Goal: Information Seeking & Learning: Learn about a topic

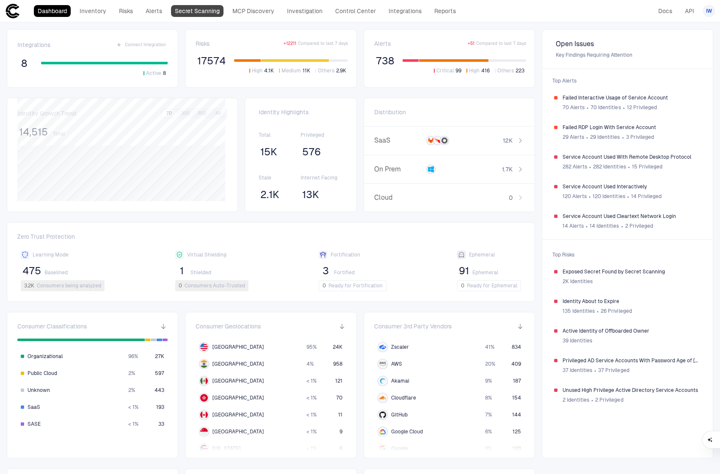
click at [212, 16] on link "Secret Scanning" at bounding box center [197, 11] width 52 height 12
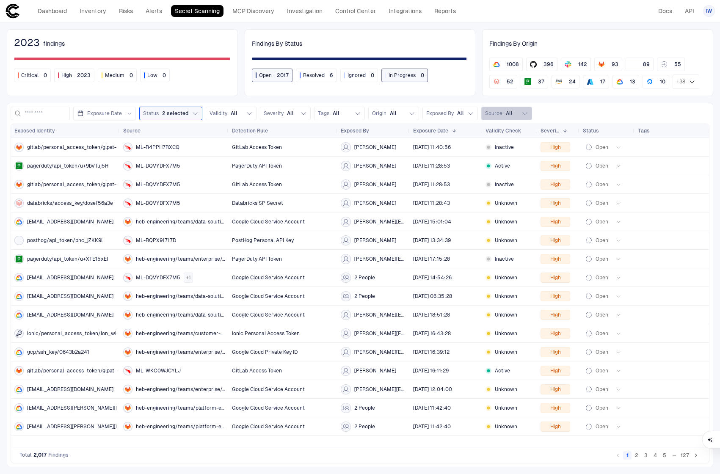
click at [510, 109] on button "Source All" at bounding box center [506, 114] width 51 height 14
click at [470, 144] on div "Gitlab" at bounding box center [475, 148] width 106 height 14
click at [461, 146] on span "Gitlab" at bounding box center [461, 147] width 14 height 7
click at [547, 176] on button "Apply" at bounding box center [551, 176] width 18 height 10
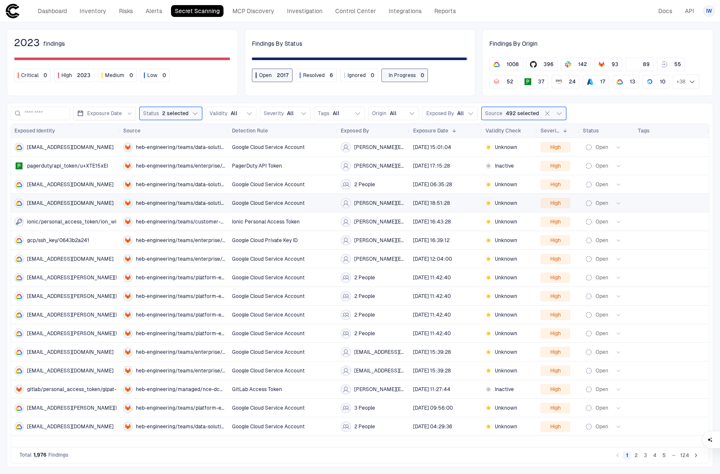
click at [360, 132] on span "Exposed By" at bounding box center [355, 130] width 28 height 7
click at [59, 110] on input at bounding box center [45, 113] width 41 height 13
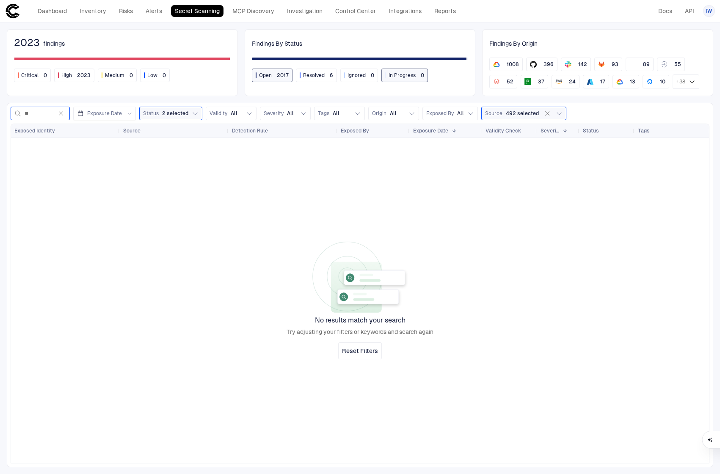
type input "*"
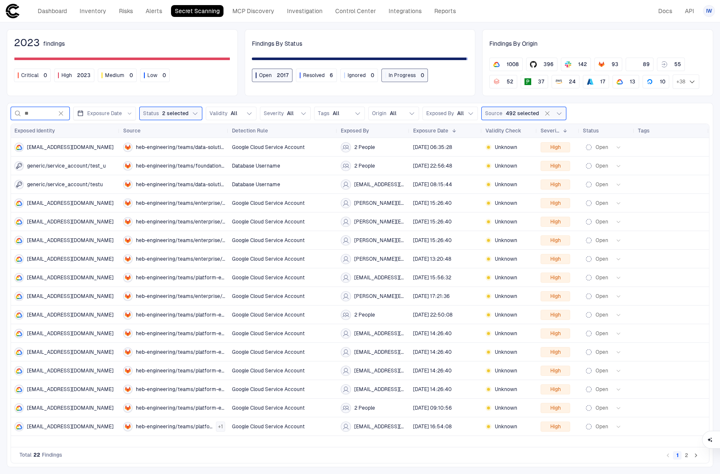
type input "*"
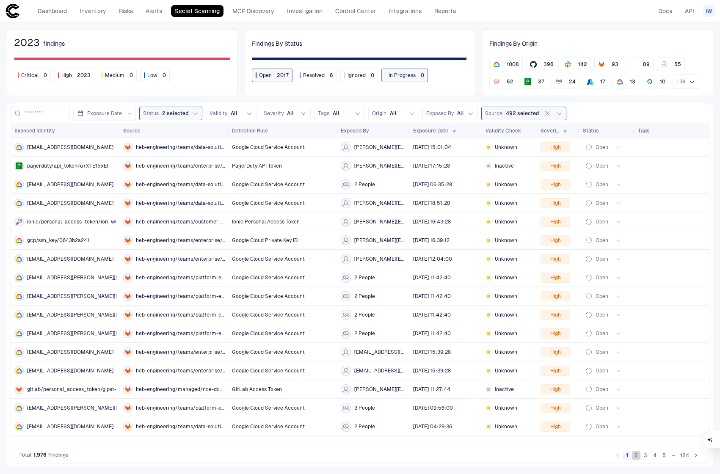
click at [636, 457] on button "2" at bounding box center [636, 455] width 8 height 8
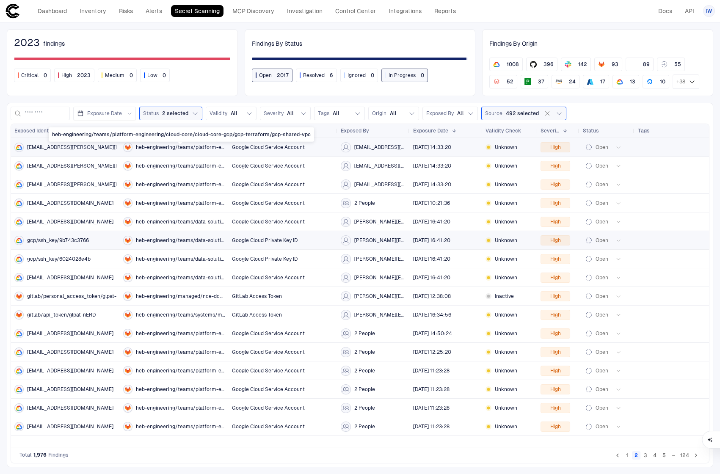
click at [199, 147] on span "heb-engineering/teams/platform-engineering/cloud-core/cloud-core-gcp/gcp-terraf…" at bounding box center [180, 147] width 89 height 7
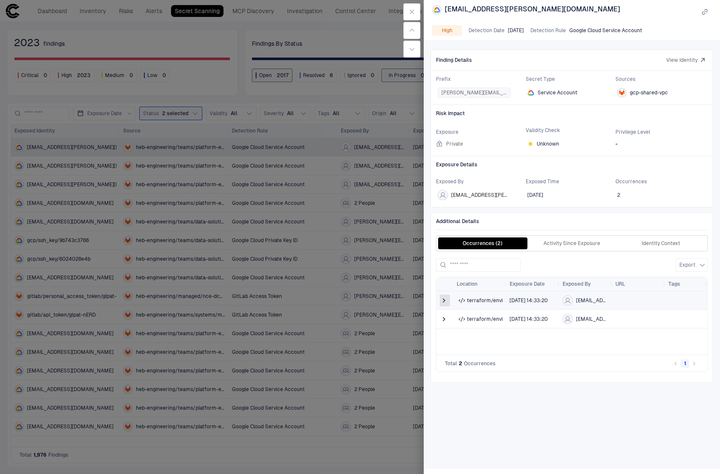
click at [445, 302] on span at bounding box center [444, 300] width 8 height 8
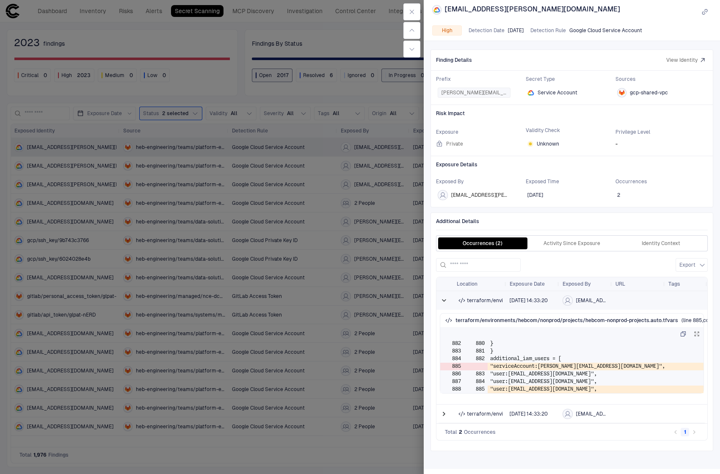
click at [445, 302] on span at bounding box center [444, 300] width 8 height 8
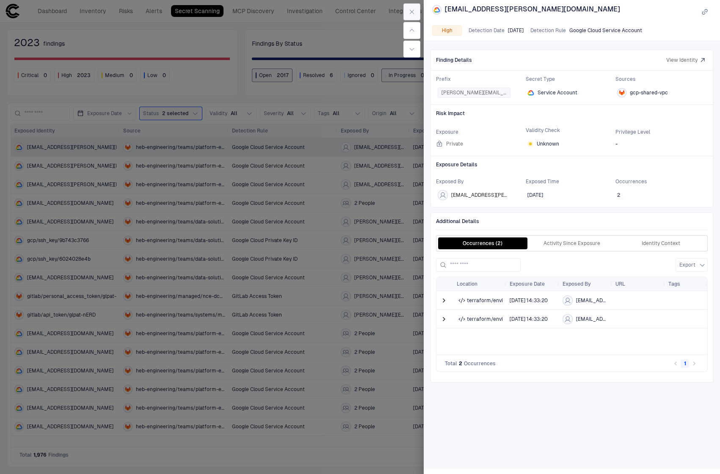
click at [412, 19] on button "button" at bounding box center [411, 11] width 17 height 17
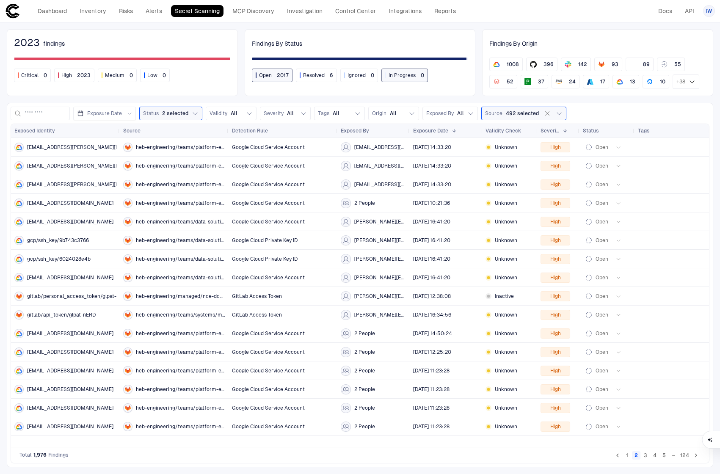
click at [647, 455] on button "3" at bounding box center [645, 455] width 8 height 8
click at [655, 454] on button "4" at bounding box center [654, 455] width 8 height 8
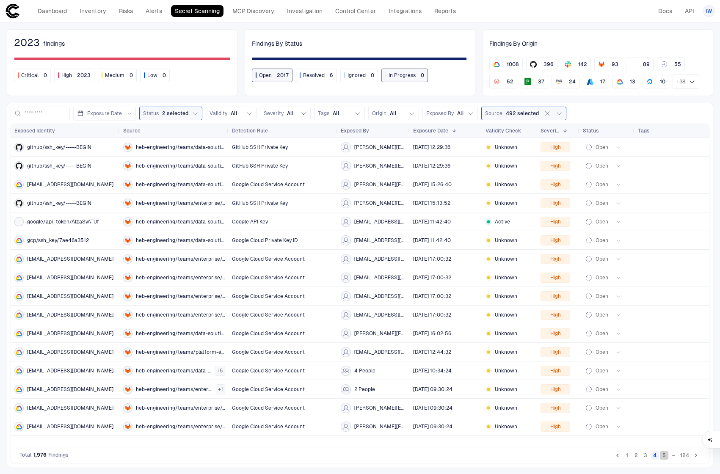
click at [663, 454] on button "5" at bounding box center [664, 455] width 8 height 8
click at [382, 255] on div "[PERSON_NAME][EMAIL_ADDRESS][PERSON_NAME][DOMAIN_NAME]" at bounding box center [374, 259] width 66 height 10
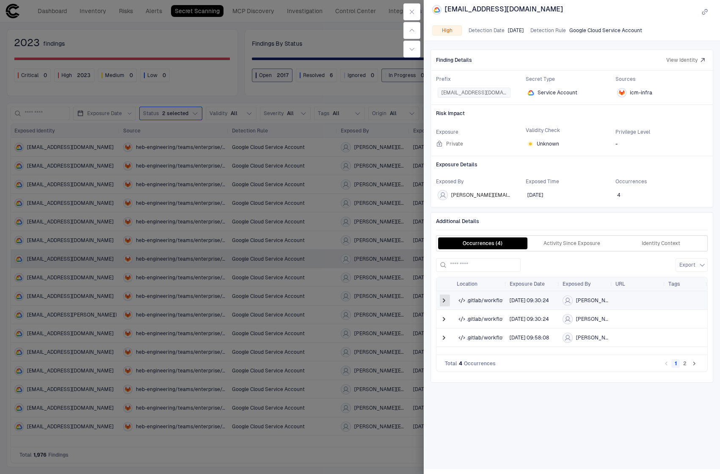
click at [443, 305] on span at bounding box center [444, 300] width 8 height 8
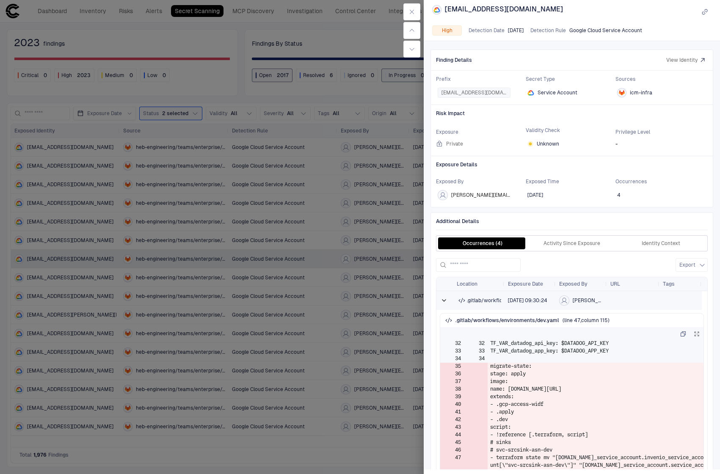
click at [443, 305] on span at bounding box center [444, 300] width 8 height 8
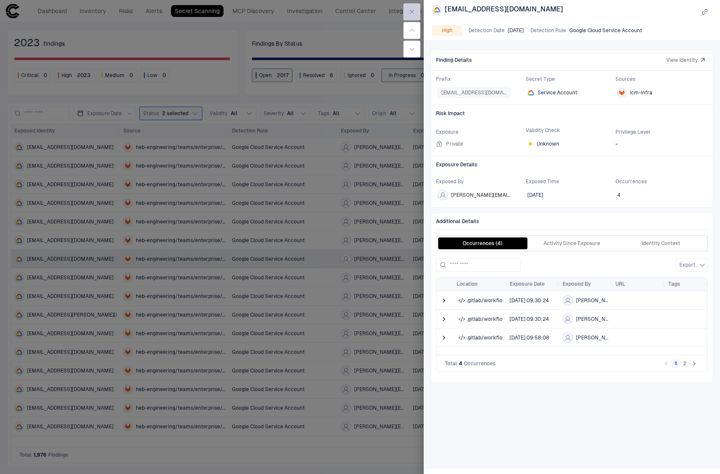
click at [408, 14] on icon "button" at bounding box center [411, 11] width 7 height 7
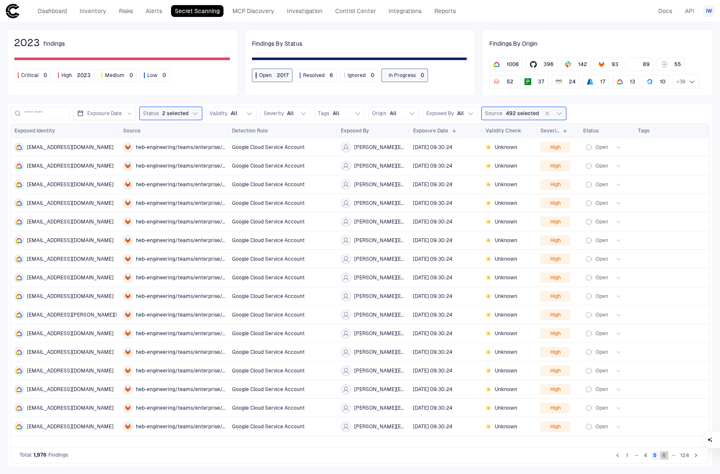
click at [663, 456] on button "6" at bounding box center [664, 455] width 8 height 8
click at [665, 456] on button "7" at bounding box center [664, 455] width 8 height 8
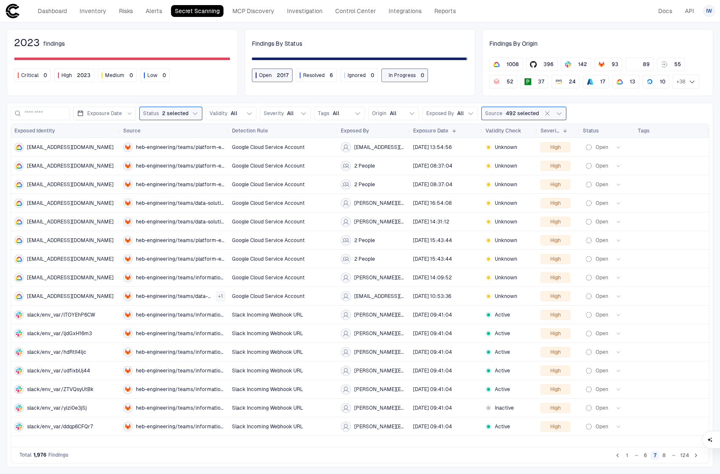
click at [693, 455] on icon "Go to next page" at bounding box center [696, 455] width 8 height 8
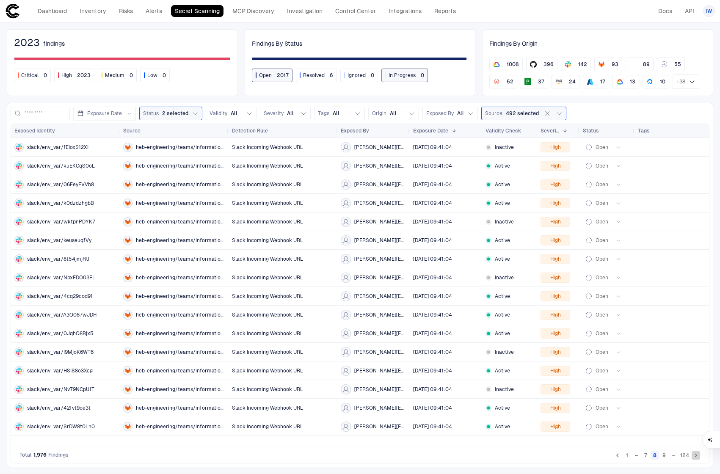
click at [693, 455] on icon "Go to next page" at bounding box center [696, 455] width 8 height 8
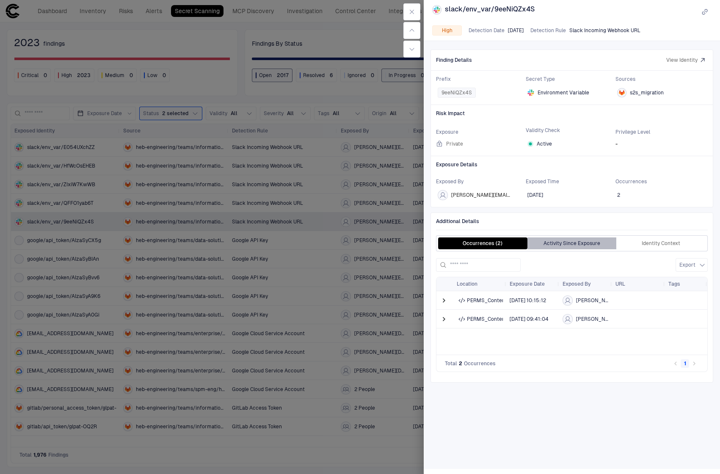
click at [567, 245] on button "Activity Since Exposure" at bounding box center [571, 243] width 89 height 12
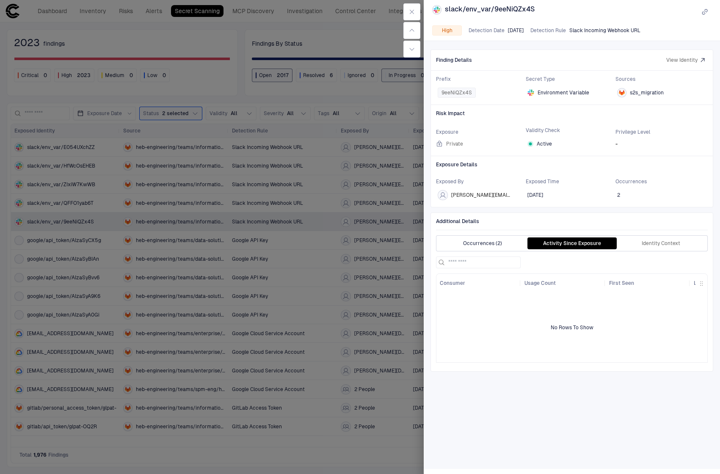
click at [500, 241] on button "Occurrences (2)" at bounding box center [482, 243] width 89 height 12
